Goal: Information Seeking & Learning: Learn about a topic

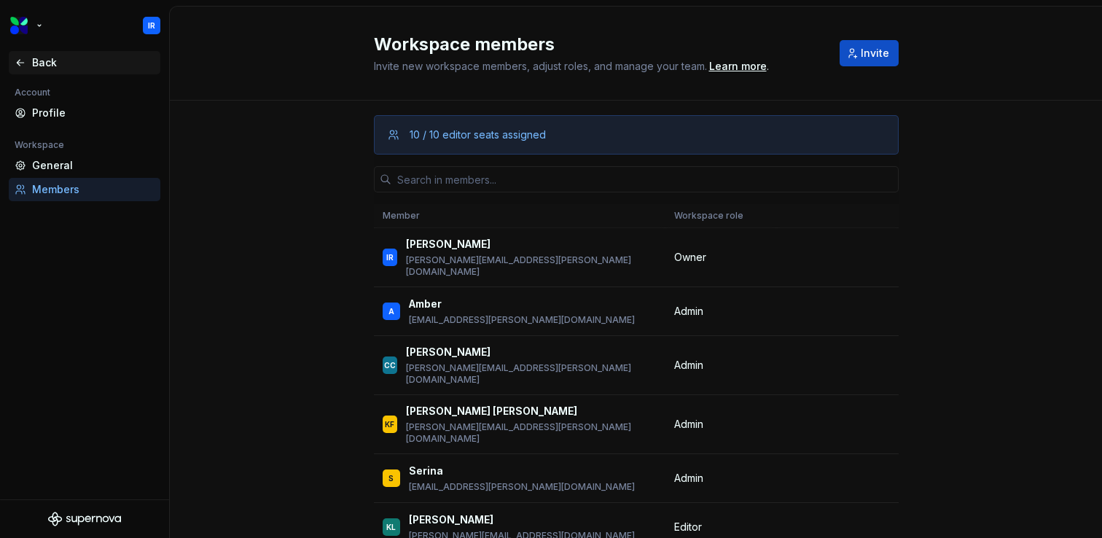
click at [34, 51] on div "Back" at bounding box center [85, 62] width 152 height 23
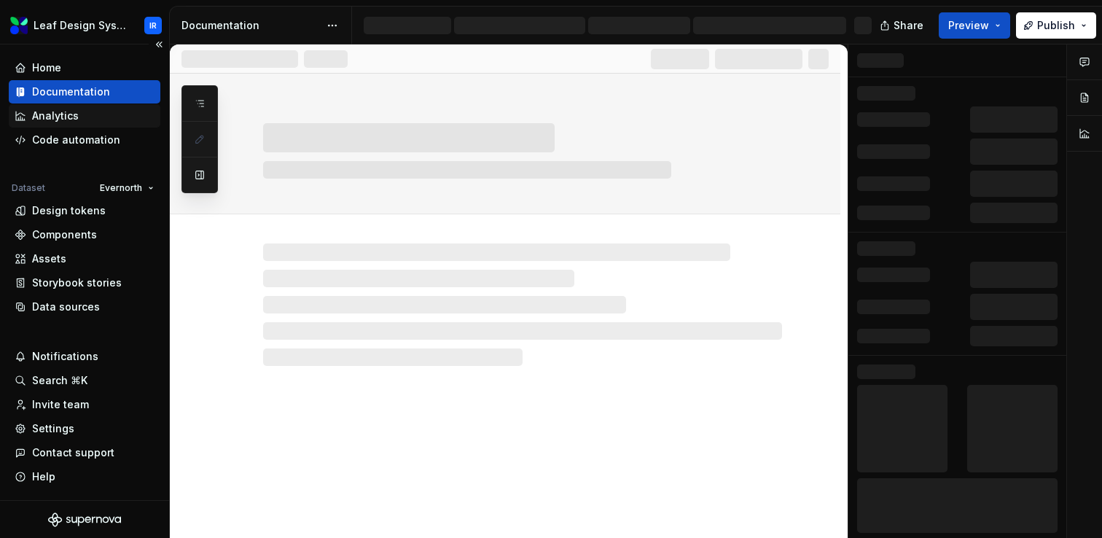
click at [74, 116] on div "Analytics" at bounding box center [55, 116] width 47 height 15
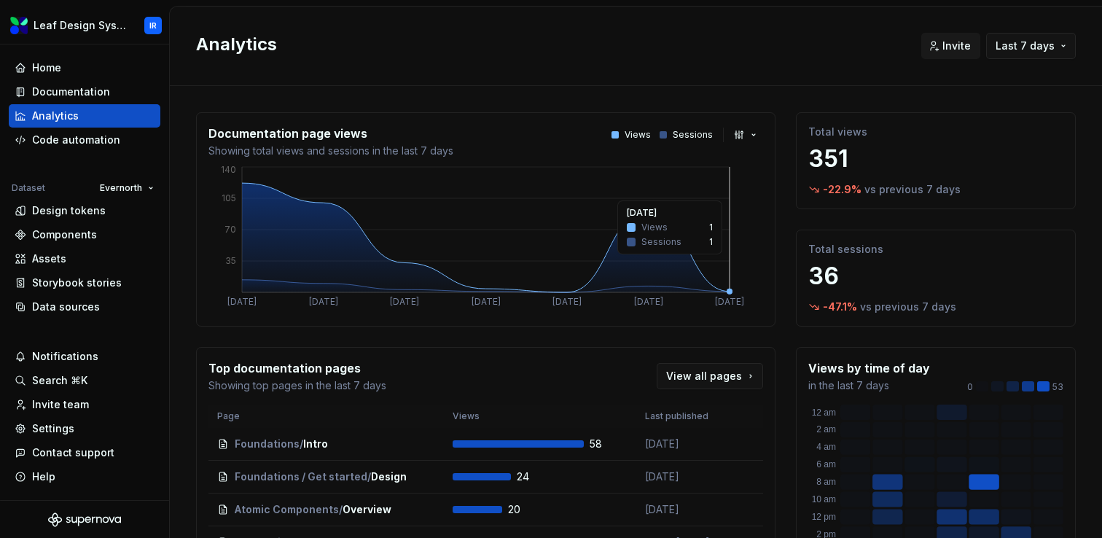
click at [716, 262] on icon "5 Aug 6 Aug 7 Aug 8 Aug 9 Aug 10 Aug 11 Aug 35 70 105 140" at bounding box center [485, 239] width 554 height 150
